Goal: Task Accomplishment & Management: Complete application form

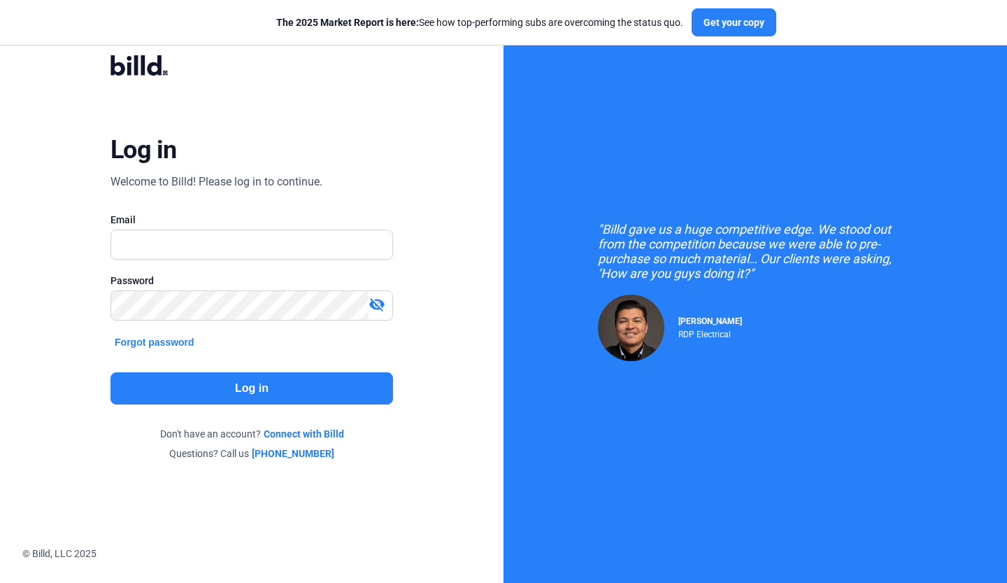
click at [220, 233] on input "text" at bounding box center [251, 244] width 281 height 29
click at [228, 242] on input "text" at bounding box center [251, 244] width 281 height 29
type input "[PERSON_NAME][EMAIL_ADDRESS][DOMAIN_NAME]"
click at [260, 385] on button "Log in" at bounding box center [251, 388] width 283 height 32
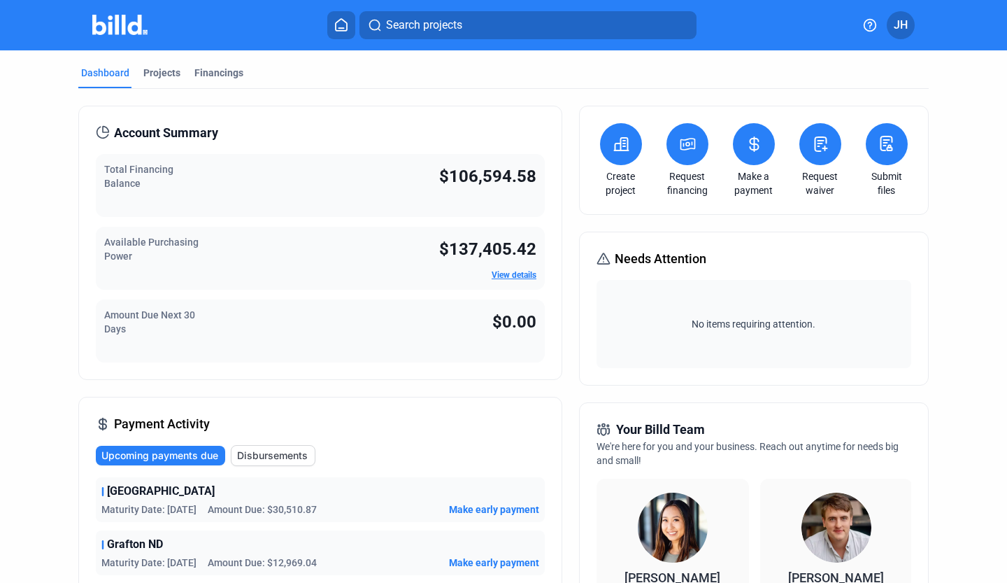
click at [616, 145] on icon at bounding box center [621, 144] width 14 height 13
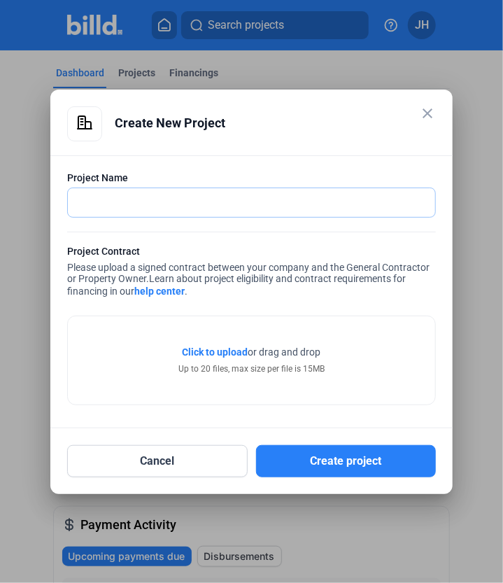
click at [115, 209] on input "text" at bounding box center [251, 202] width 367 height 29
click at [115, 209] on input "6" at bounding box center [244, 202] width 352 height 29
type input "650 Block"
click at [217, 352] on span "Click to upload" at bounding box center [216, 351] width 66 height 11
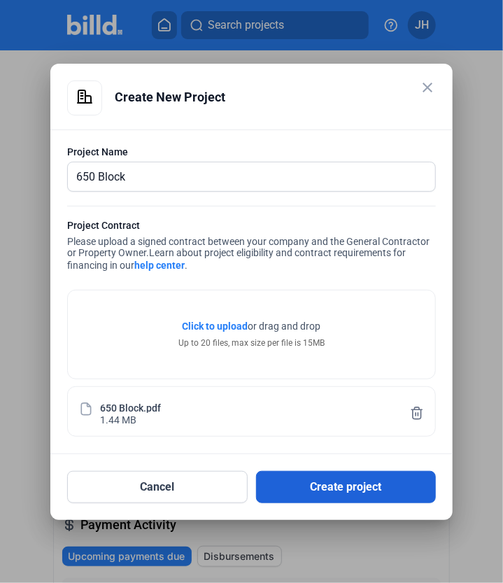
click at [313, 490] on button "Create project" at bounding box center [346, 487] width 180 height 32
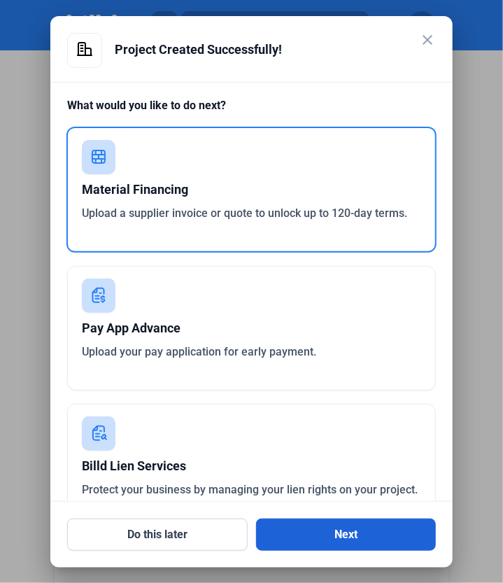
click at [322, 525] on button "Next" at bounding box center [346, 534] width 180 height 32
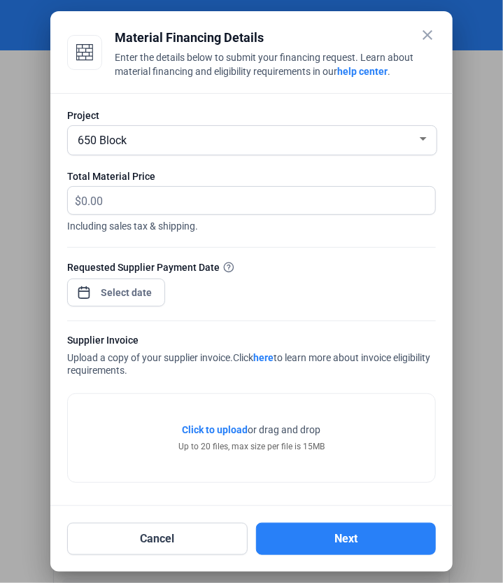
click at [427, 31] on mat-icon "close" at bounding box center [427, 35] width 17 height 17
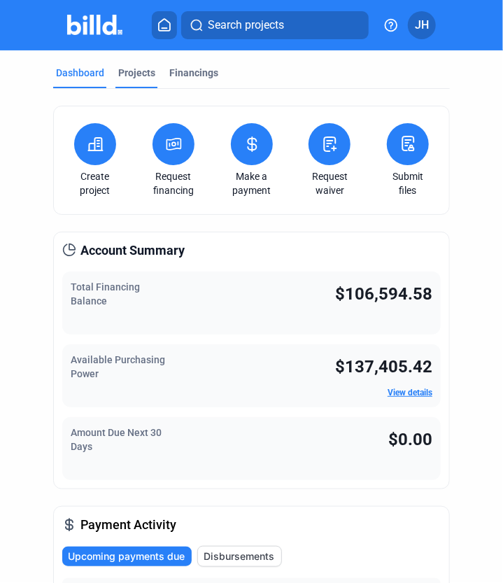
click at [138, 75] on div "Projects" at bounding box center [136, 73] width 37 height 14
